Goal: Navigation & Orientation: Understand site structure

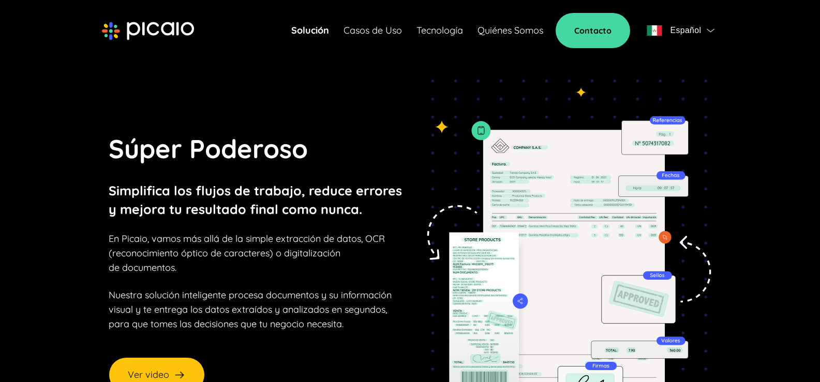
click at [308, 28] on link "Solución" at bounding box center [310, 30] width 38 height 14
click at [355, 32] on link "Casos de Uso" at bounding box center [373, 30] width 58 height 14
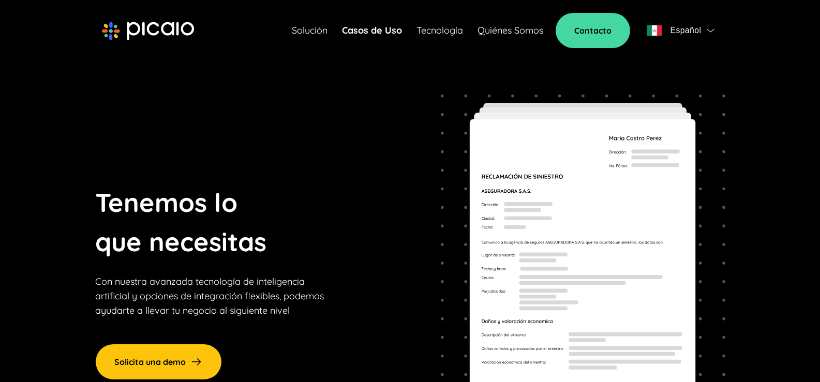
click at [445, 26] on link "Tecnología" at bounding box center [440, 30] width 47 height 14
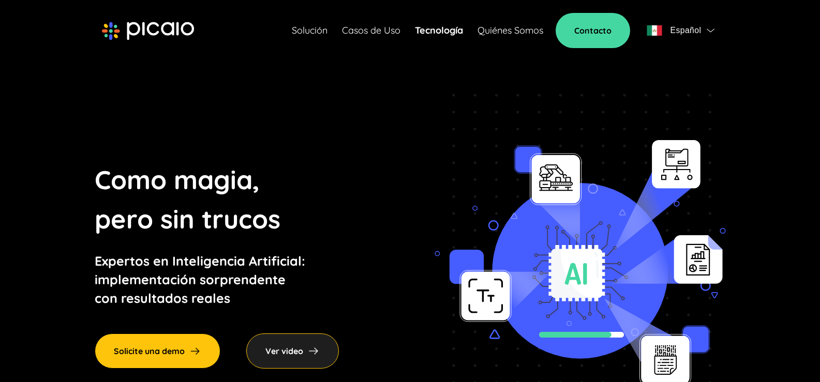
click at [516, 31] on link "Quiénes Somos" at bounding box center [511, 30] width 66 height 14
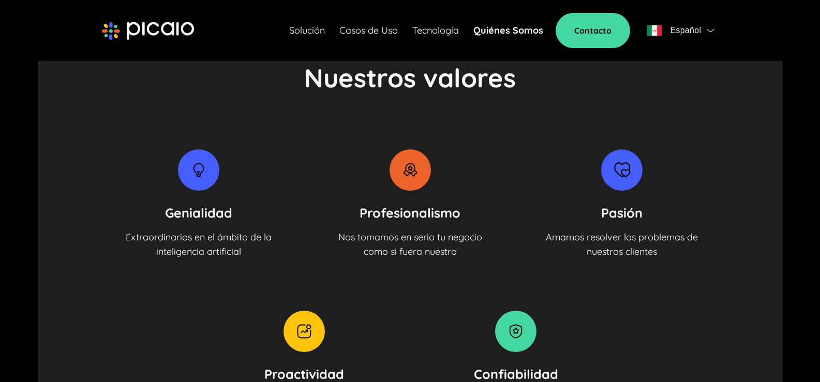
scroll to position [1087, 0]
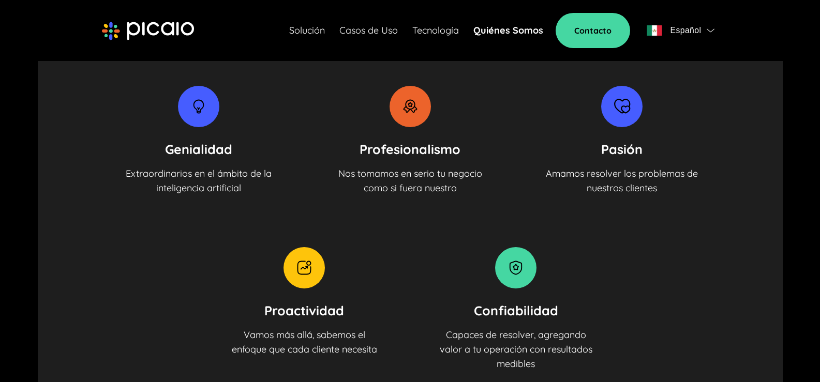
click at [303, 31] on link "Solución" at bounding box center [307, 30] width 36 height 14
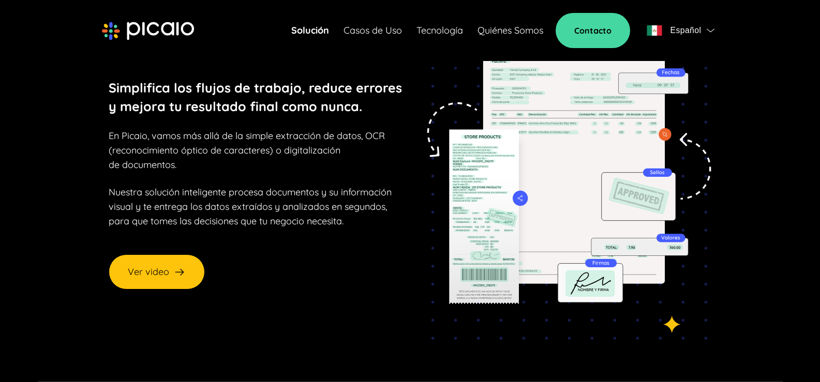
scroll to position [104, 0]
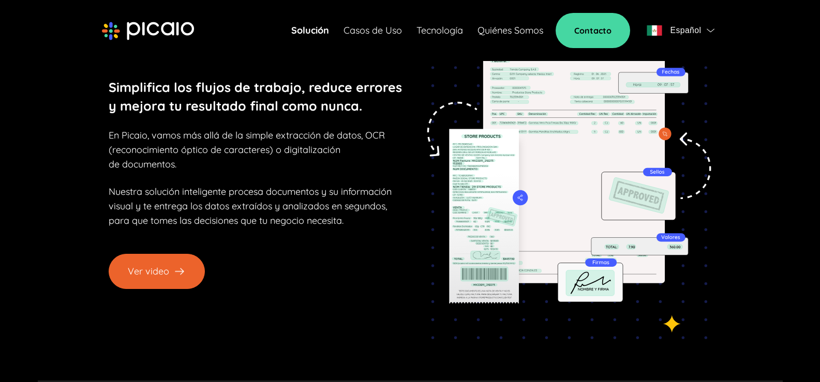
click at [142, 271] on button "Ver video" at bounding box center [157, 271] width 96 height 35
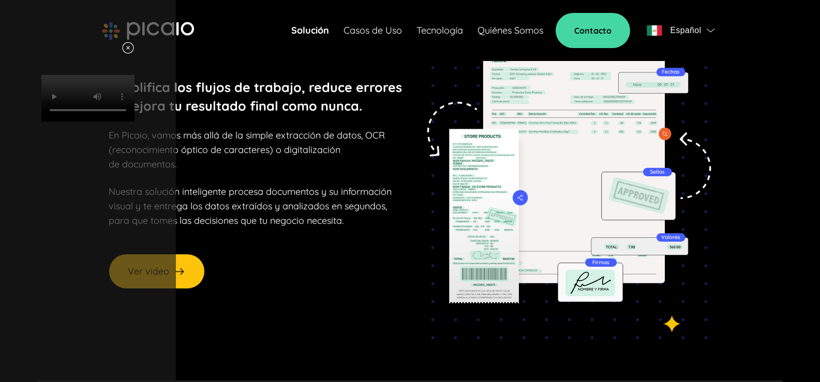
click at [135, 46] on img at bounding box center [128, 47] width 13 height 13
